Goal: Task Accomplishment & Management: Use online tool/utility

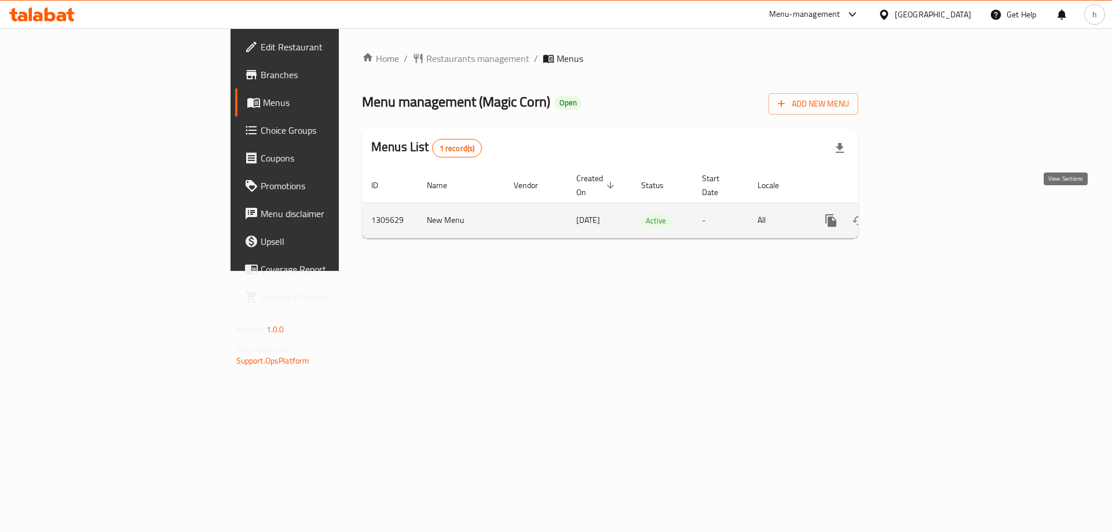
click at [922, 214] on icon "enhanced table" at bounding box center [915, 221] width 14 height 14
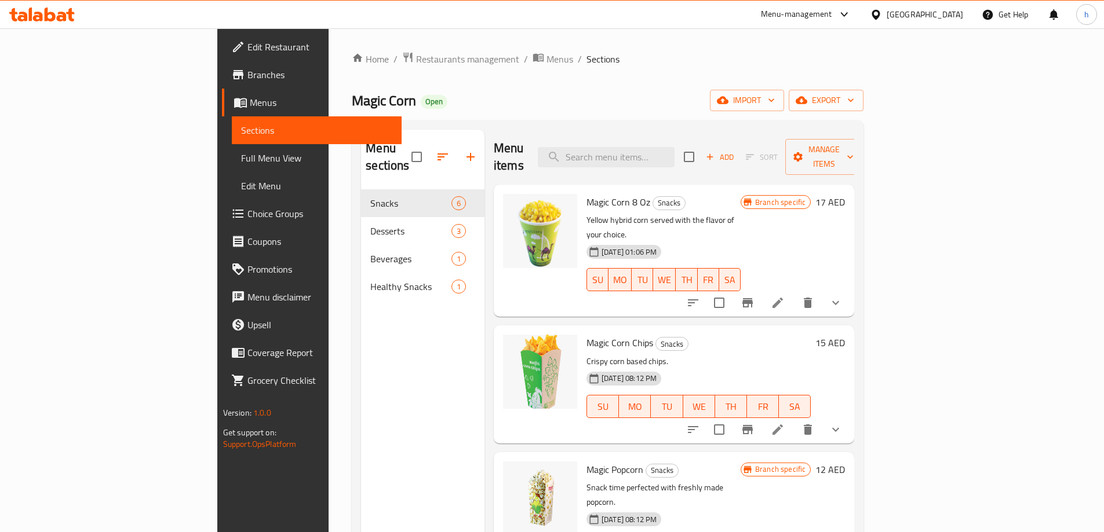
click at [247, 74] on span "Branches" at bounding box center [319, 75] width 145 height 14
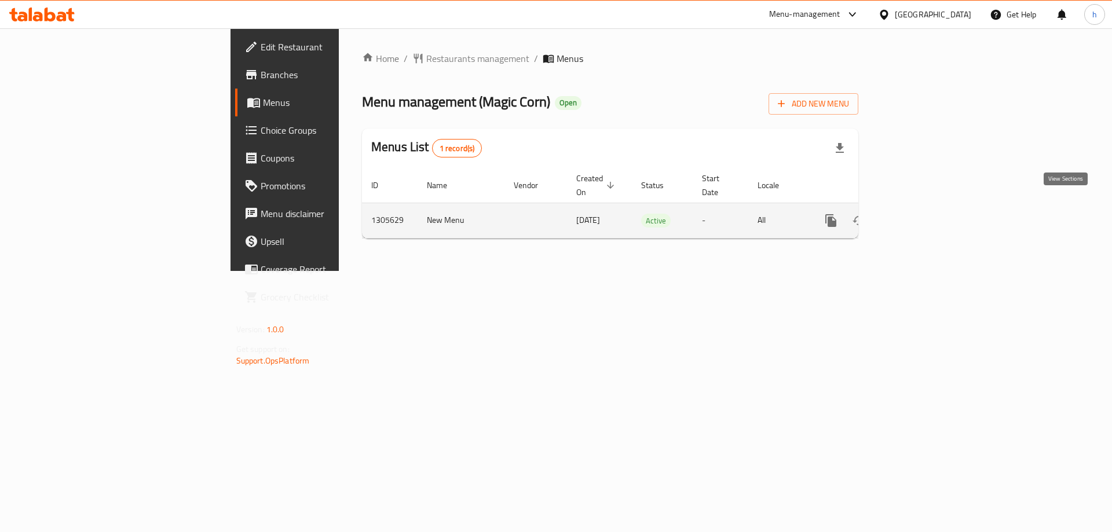
click at [922, 214] on icon "enhanced table" at bounding box center [915, 221] width 14 height 14
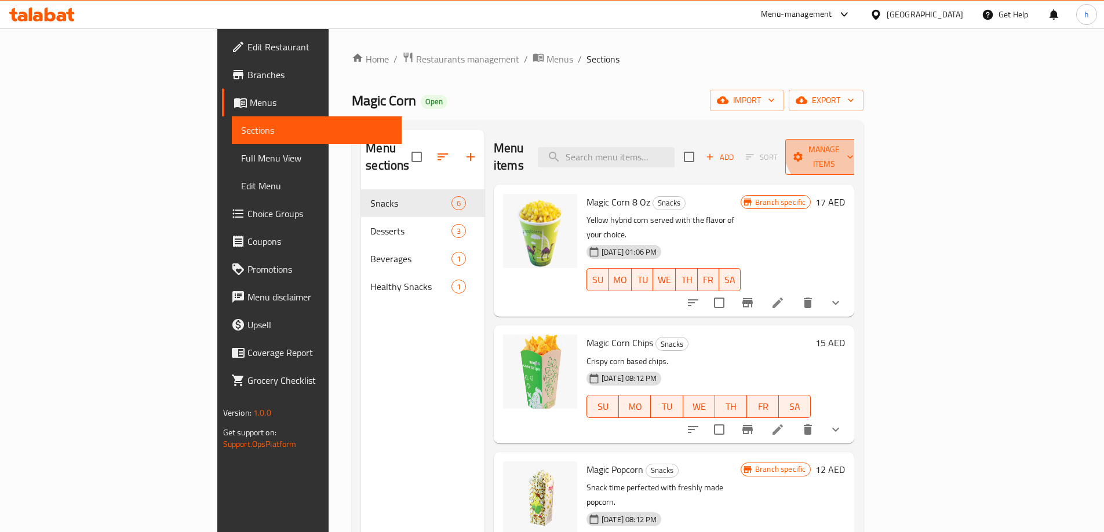
click at [853, 144] on span "Manage items" at bounding box center [823, 157] width 59 height 29
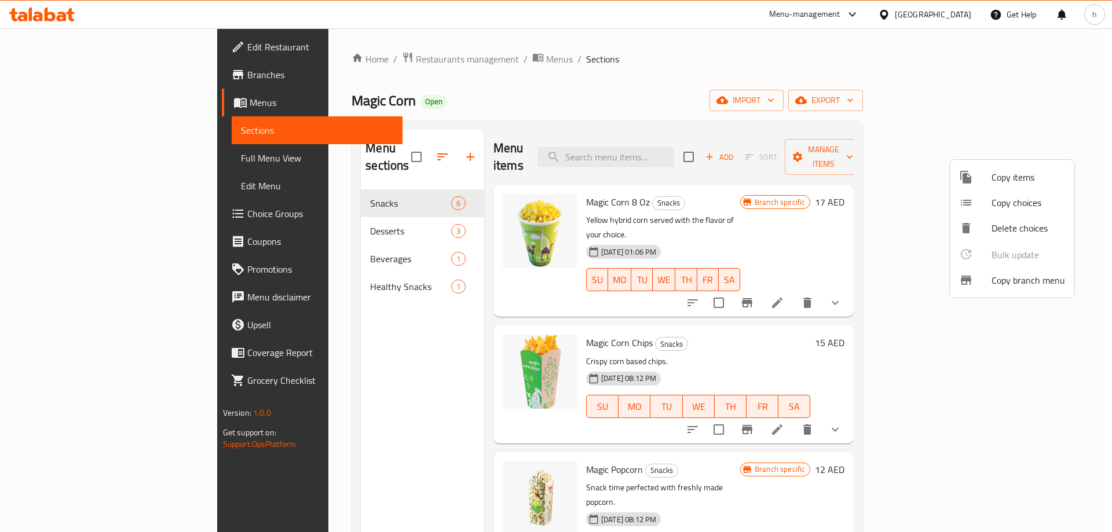
click at [1013, 278] on span "Copy branch menu" at bounding box center [1029, 280] width 74 height 14
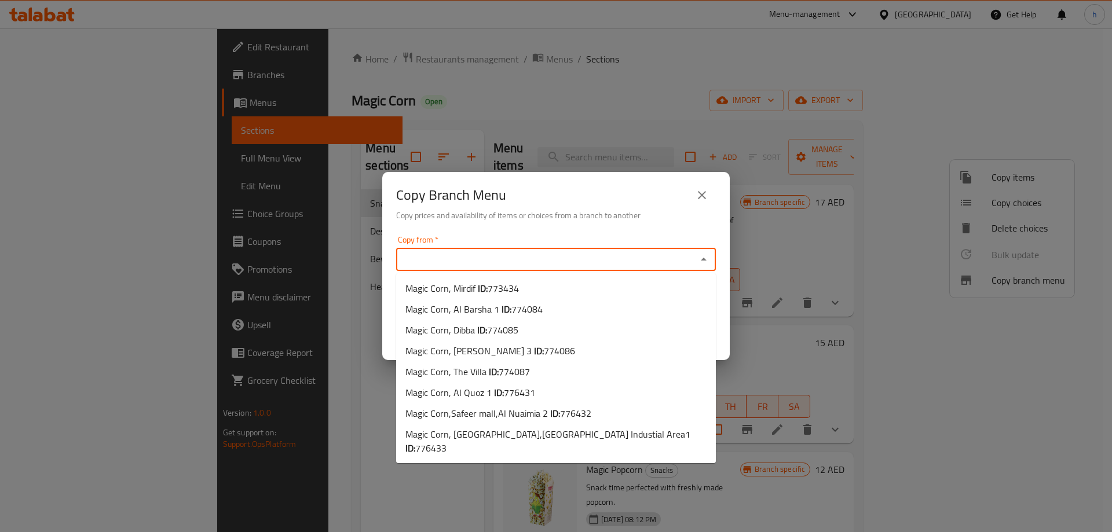
click at [559, 255] on input "Copy from   *" at bounding box center [547, 259] width 294 height 16
click at [523, 285] on li "Magic Corn, Mirdif ID: 773434" at bounding box center [556, 288] width 320 height 21
type input "Magic Corn, Mirdif"
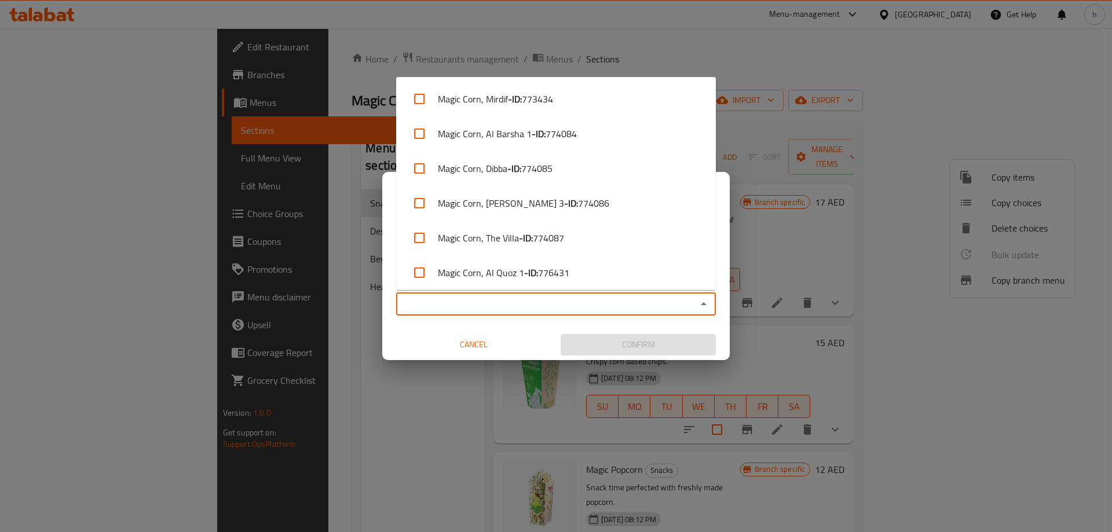
click at [534, 301] on input "Copy to   *" at bounding box center [547, 304] width 294 height 16
click at [419, 271] on input "checkbox" at bounding box center [420, 273] width 28 height 28
checkbox input "true"
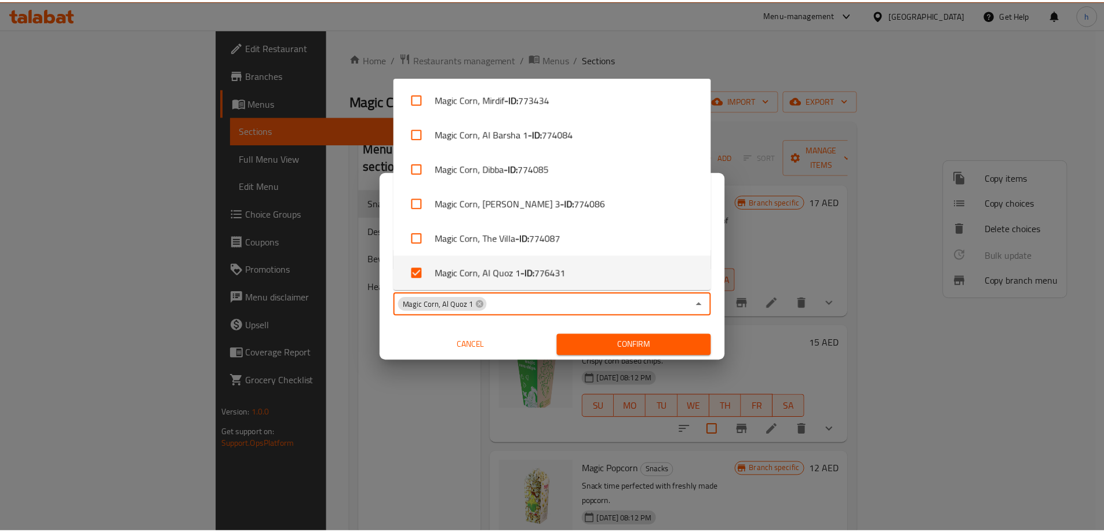
scroll to position [2, 0]
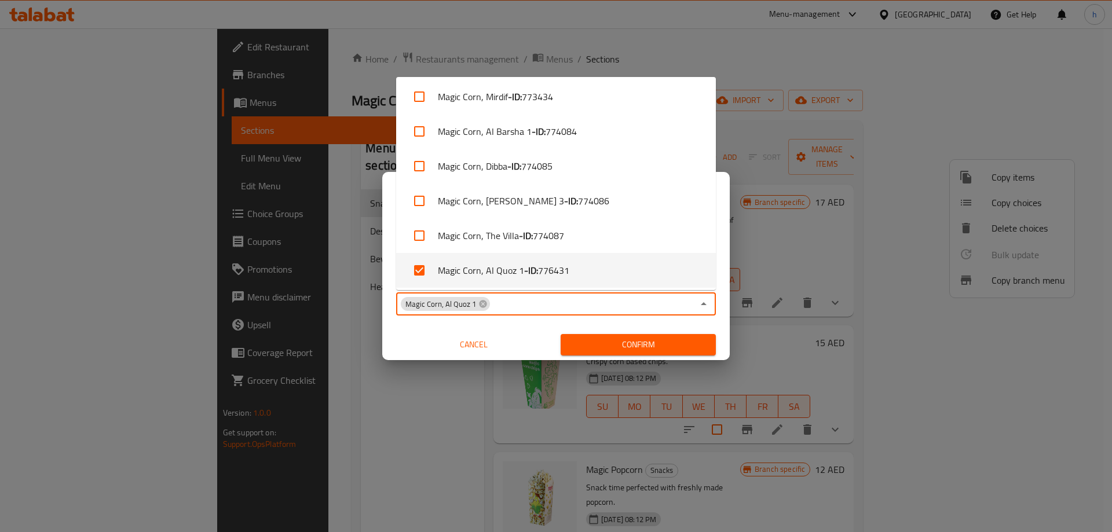
click at [619, 346] on span "Confirm" at bounding box center [638, 345] width 137 height 14
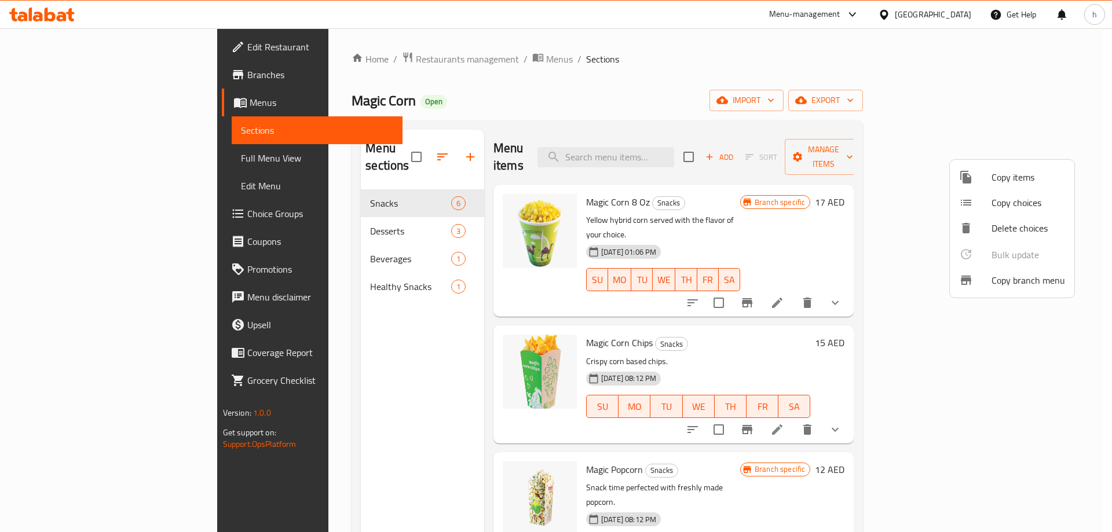
click at [62, 78] on div at bounding box center [556, 266] width 1112 height 532
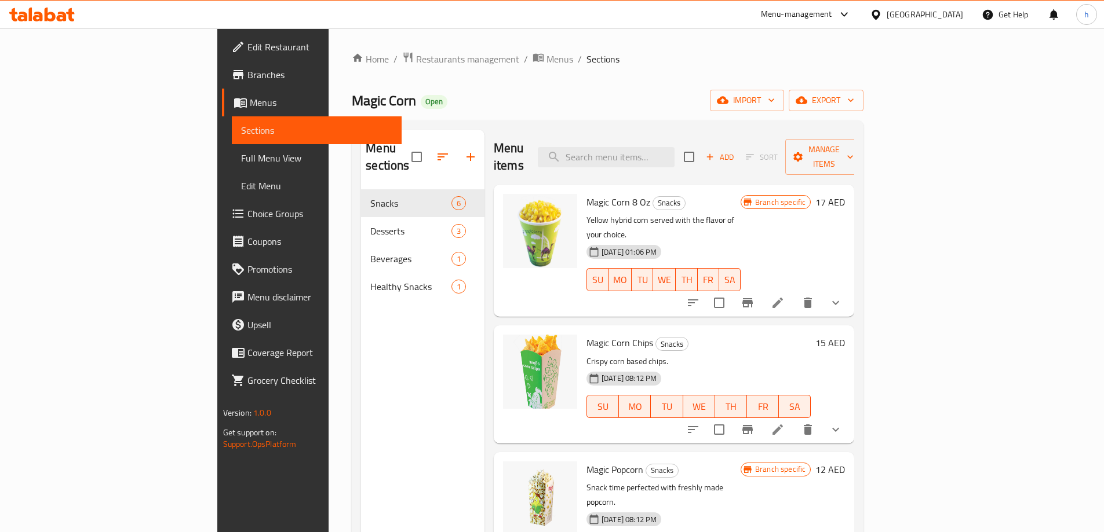
click at [247, 74] on span "Branches" at bounding box center [319, 75] width 145 height 14
